Goal: Find specific page/section: Find specific page/section

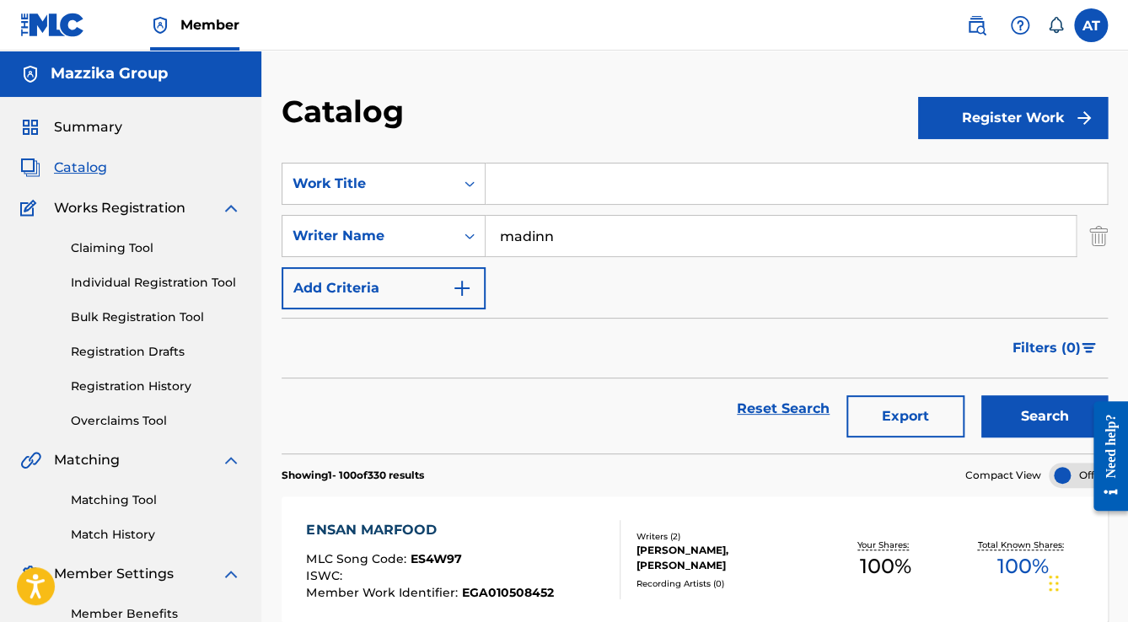
click at [539, 188] on input "Search Form" at bounding box center [795, 183] width 621 height 40
click at [467, 177] on icon "Search Form" at bounding box center [469, 183] width 17 height 17
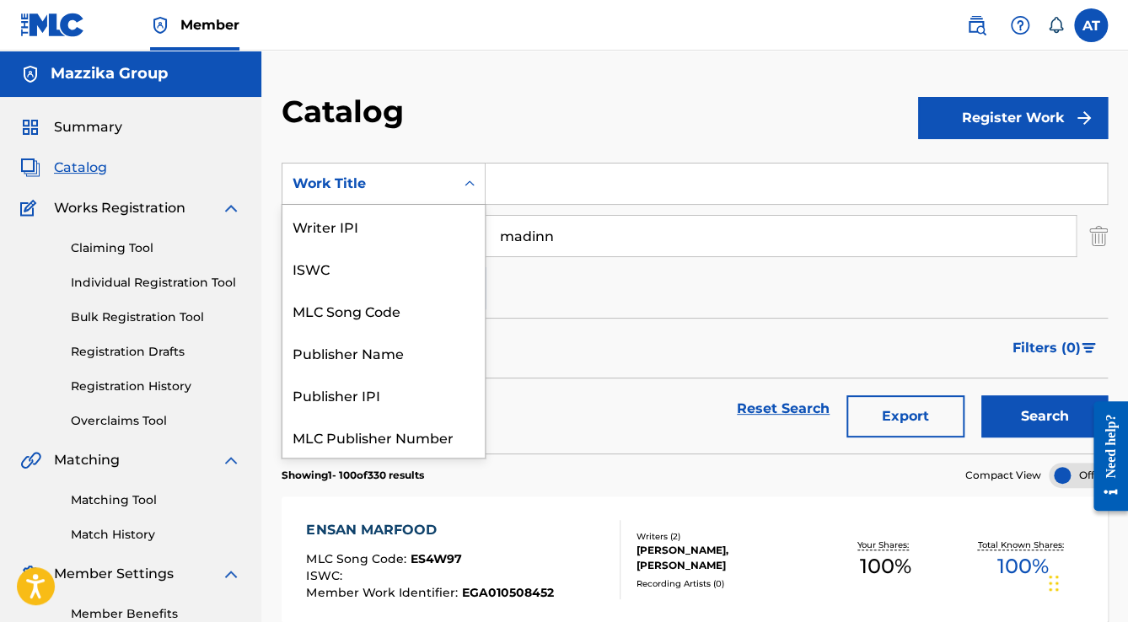
scroll to position [211, 0]
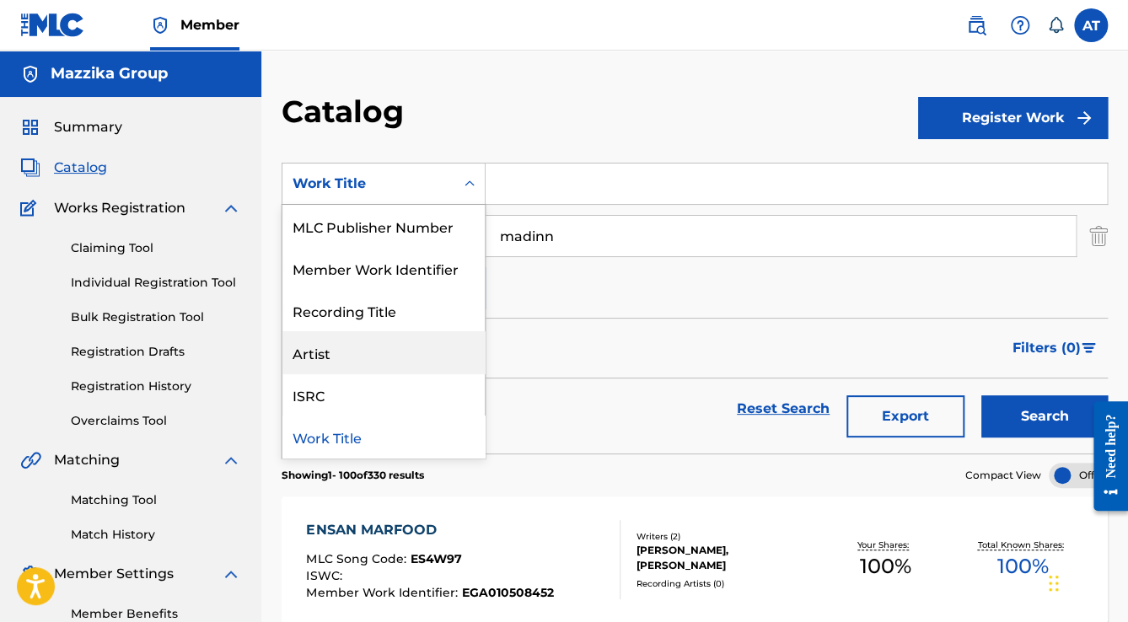
click at [384, 342] on div "Artist" at bounding box center [383, 352] width 202 height 42
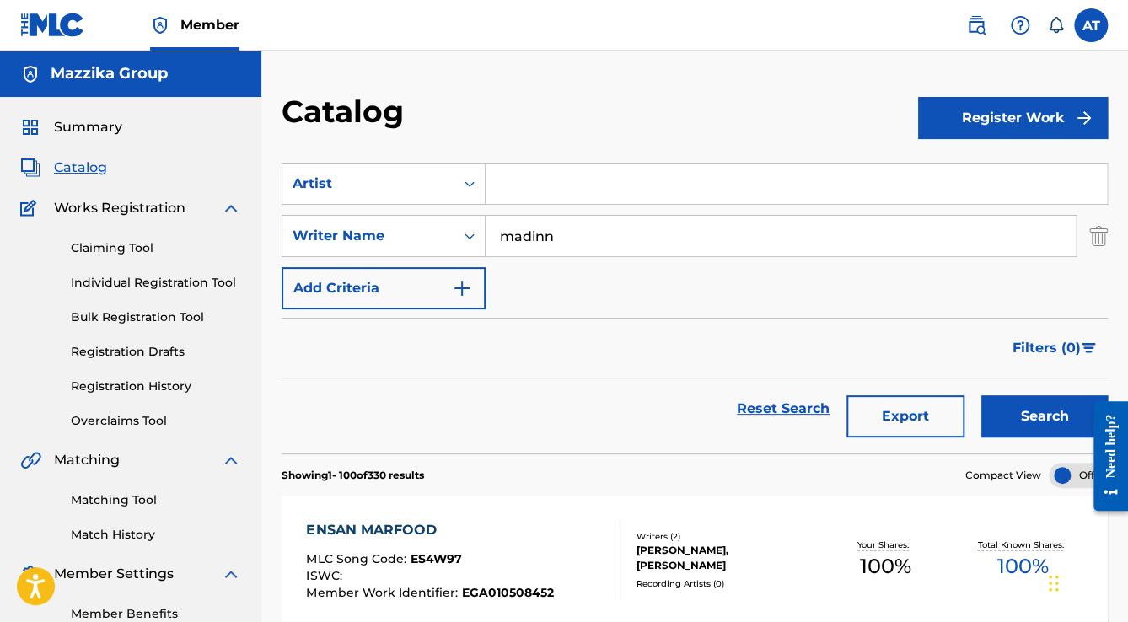
click at [587, 190] on input "Search Form" at bounding box center [795, 183] width 621 height 40
type input "asala"
click at [981, 395] on button "Search" at bounding box center [1044, 416] width 126 height 42
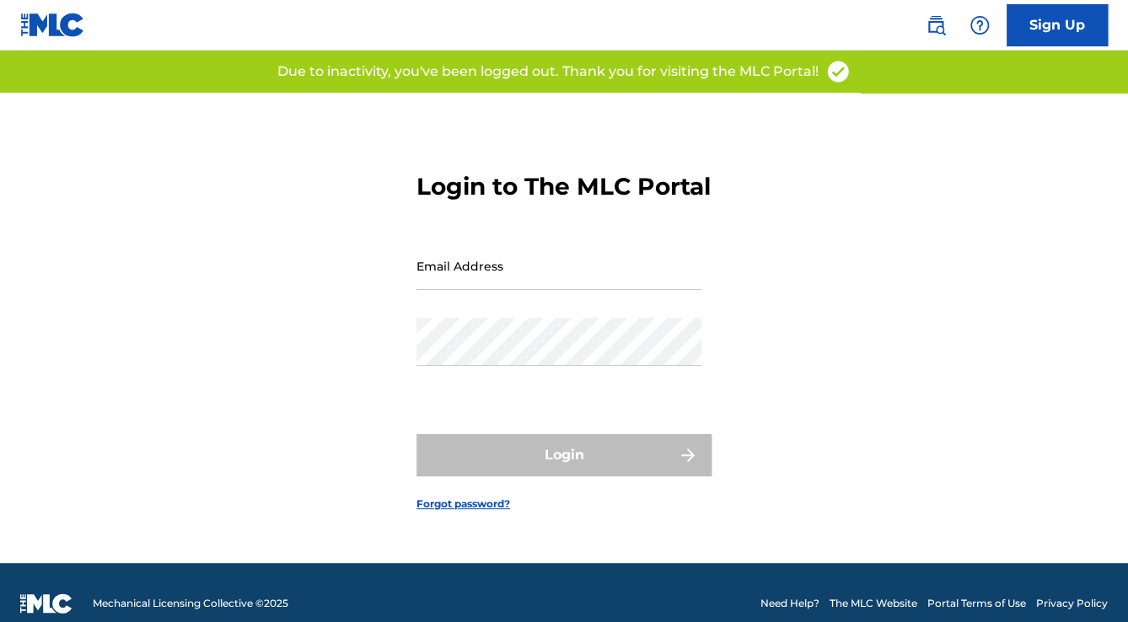
click at [799, 346] on div "Login to The MLC Portal Email Address Password Login Forgot password?" at bounding box center [564, 328] width 1128 height 470
type input "[EMAIL_ADDRESS][DOMAIN_NAME]"
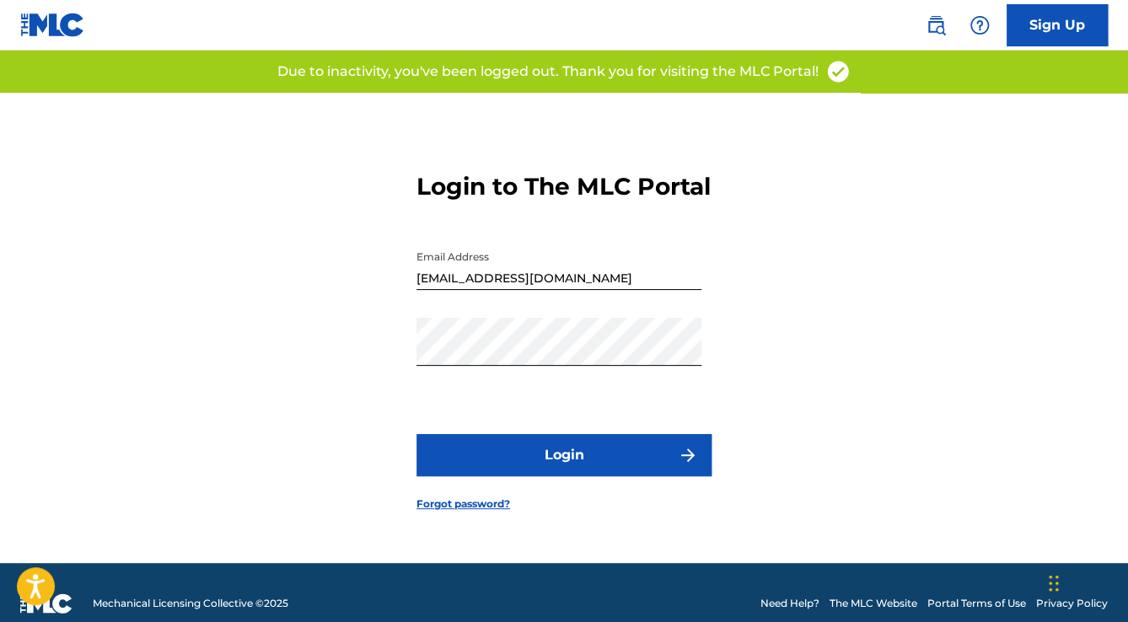
click at [524, 474] on button "Login" at bounding box center [563, 455] width 295 height 42
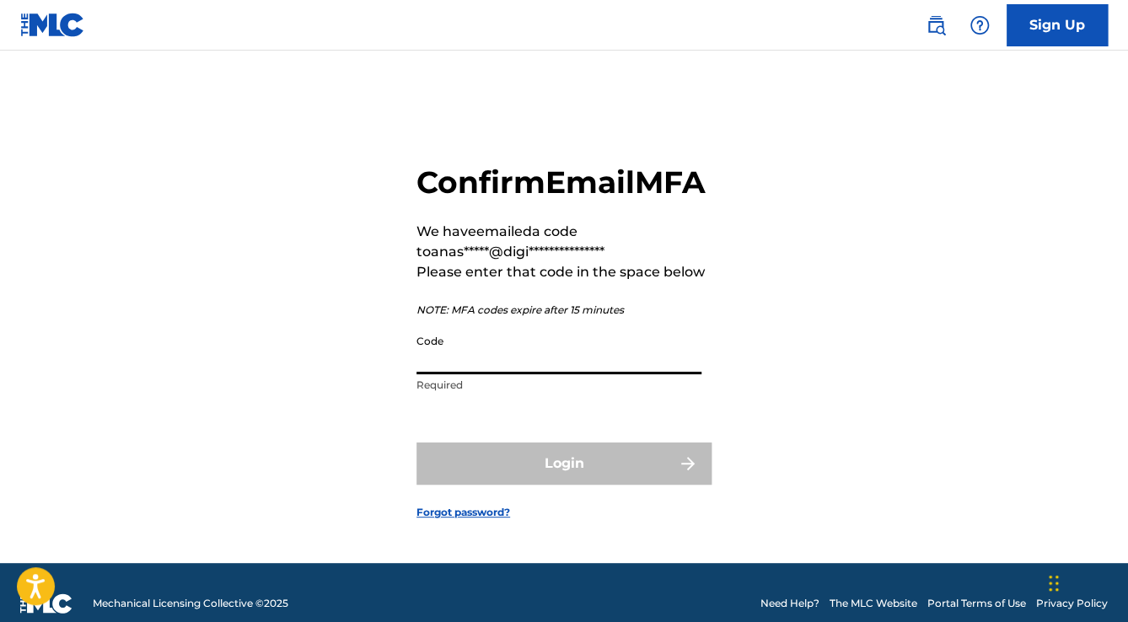
click at [444, 374] on input "Code" at bounding box center [558, 350] width 285 height 48
paste input "211397"
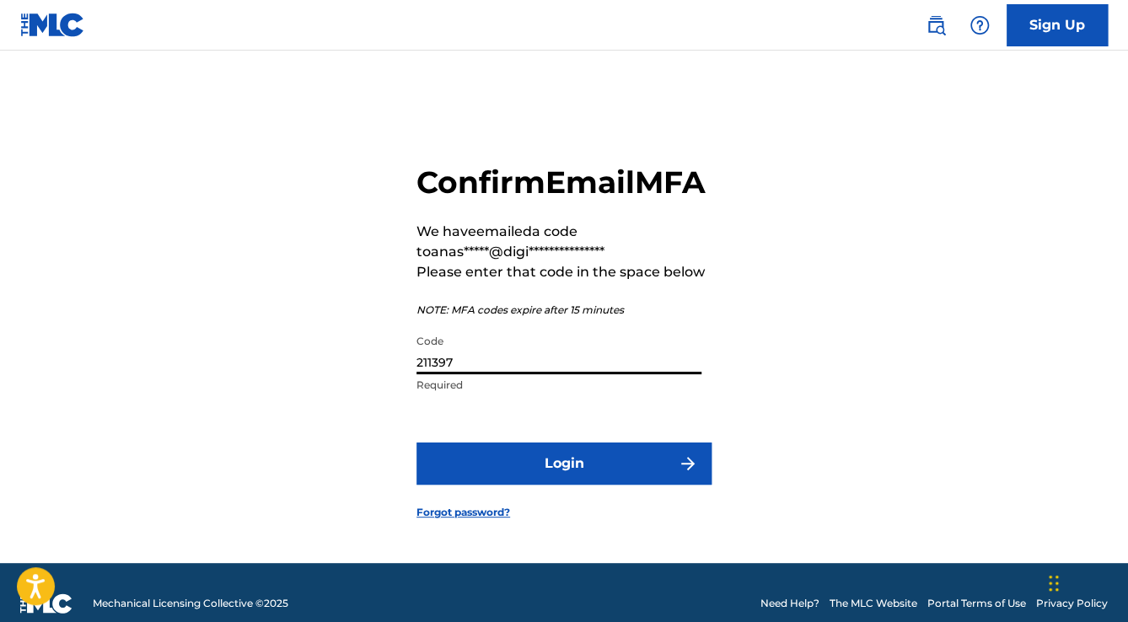
type input "211397"
click at [515, 485] on button "Login" at bounding box center [563, 463] width 295 height 42
